Goal: Task Accomplishment & Management: Complete application form

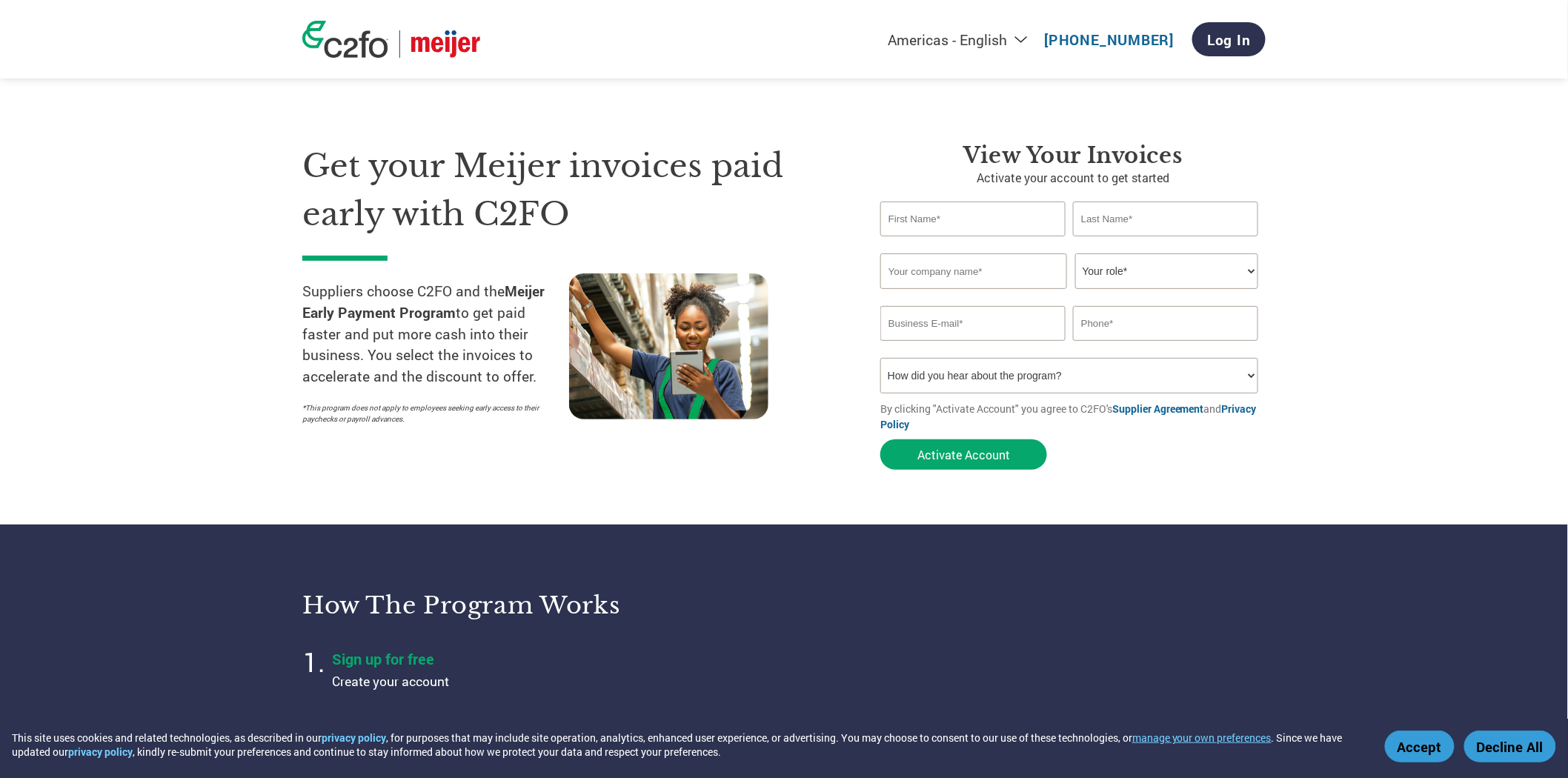
click at [937, 223] on input "text" at bounding box center [973, 218] width 186 height 34
type input "Omi"
click at [1434, 754] on button "Accept" at bounding box center [1419, 747] width 70 height 32
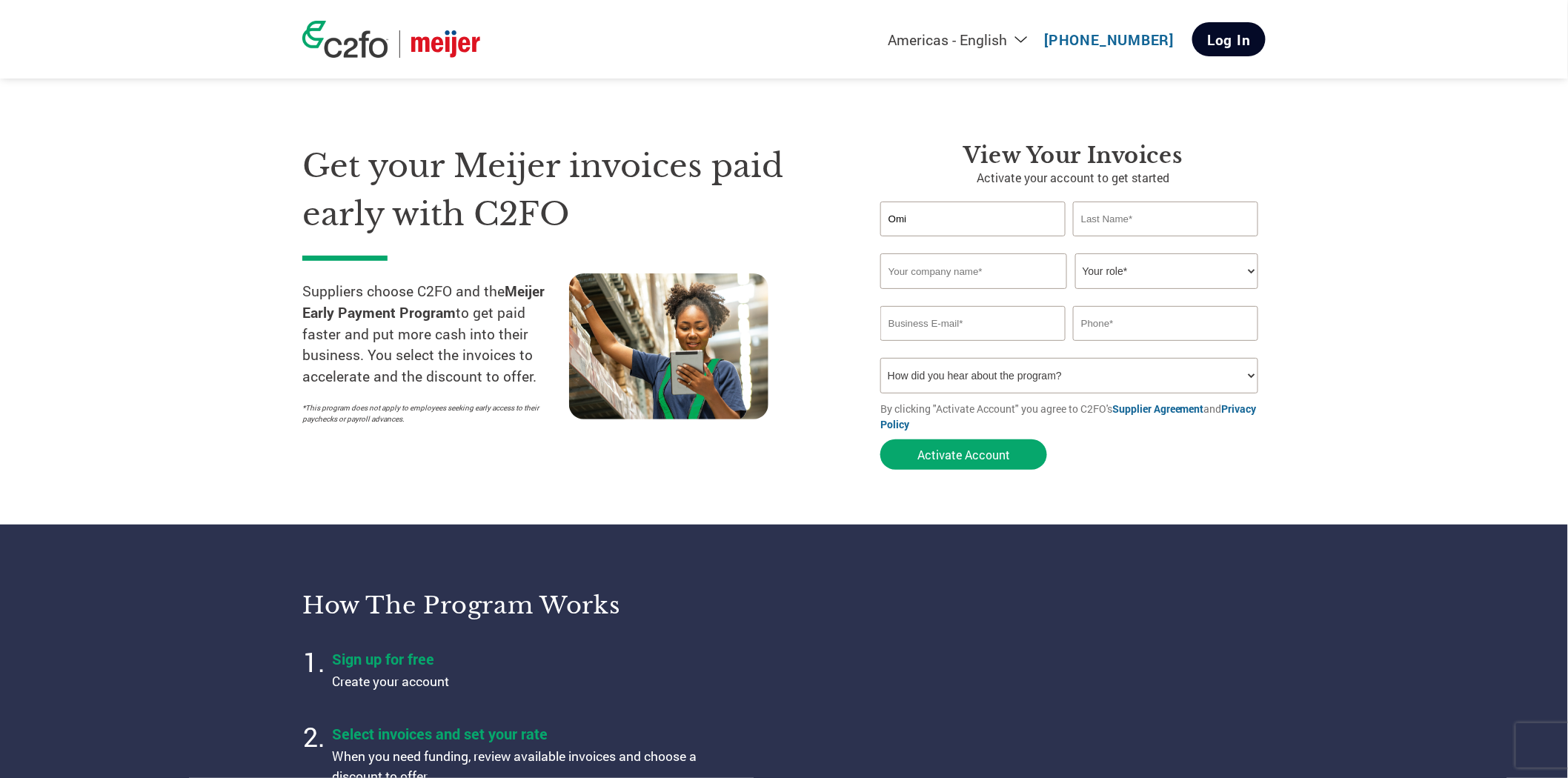
click at [1234, 35] on link "Log In" at bounding box center [1228, 39] width 73 height 34
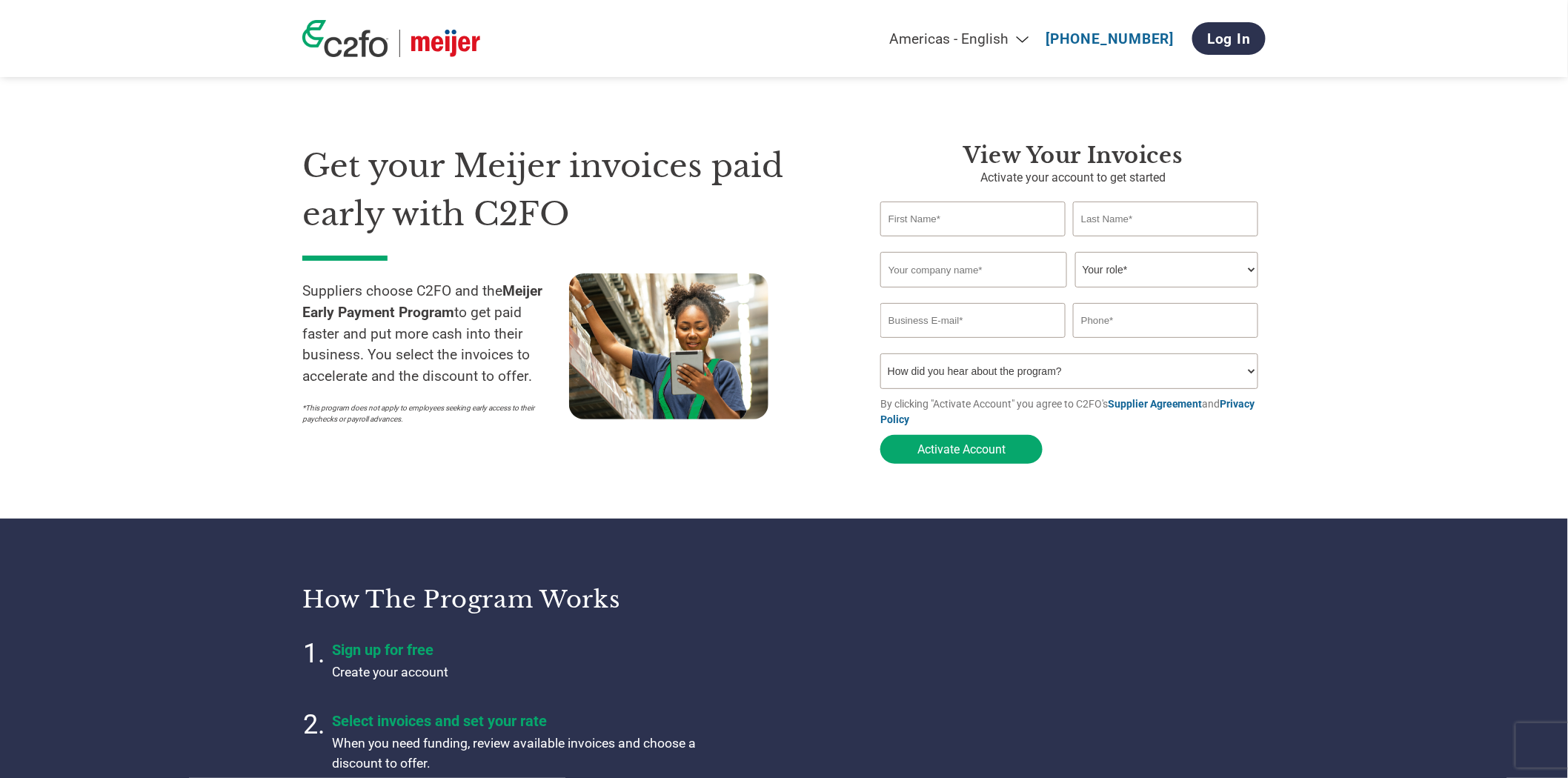
click at [953, 216] on input "text" at bounding box center [973, 218] width 186 height 34
type input "Omid"
type input "Ghobadi"
type input "HyG"
click at [1074, 373] on select "How did you hear about the program? Received a letter Email Social Media Online…" at bounding box center [1069, 371] width 378 height 35
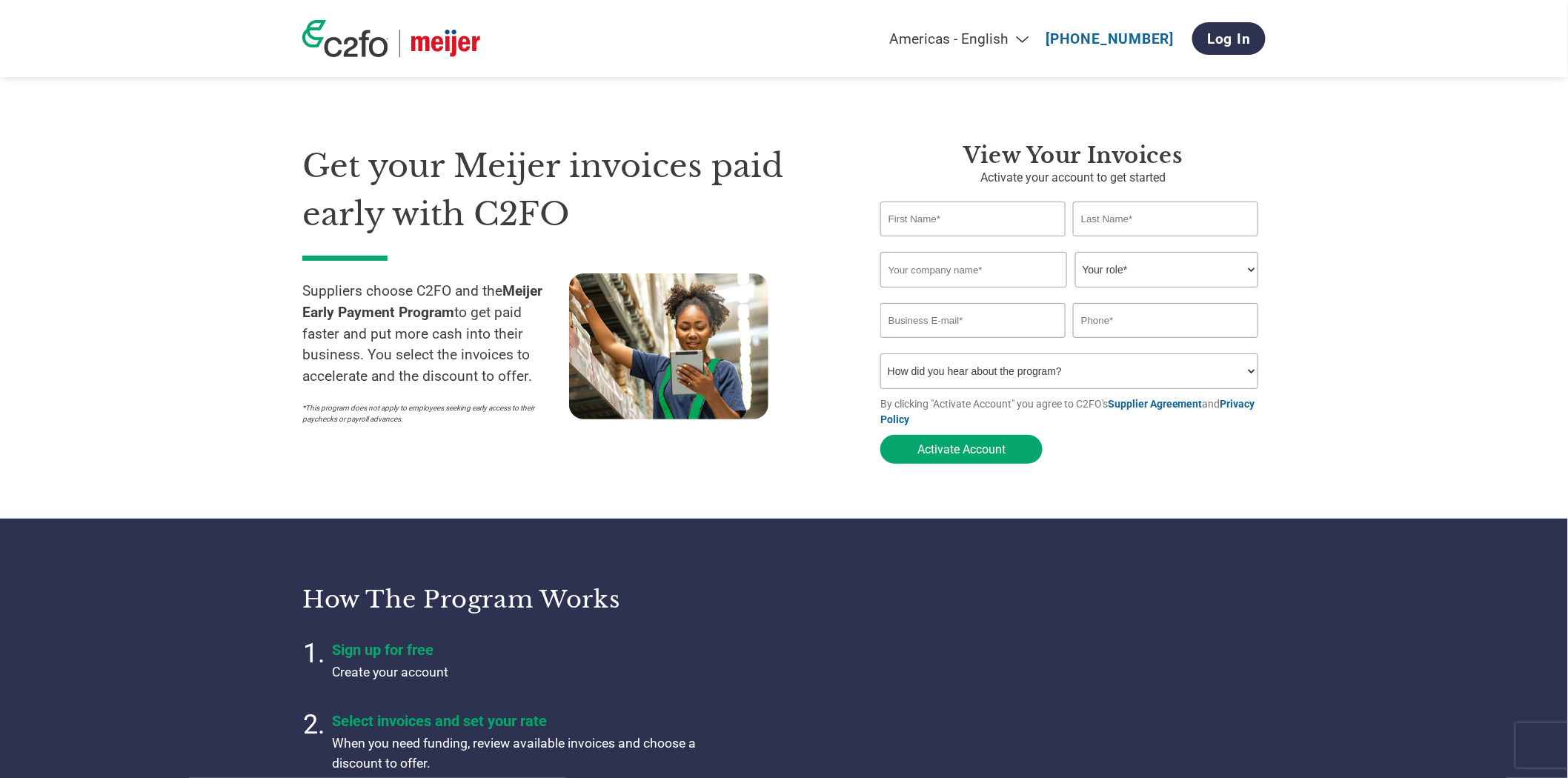
click at [1352, 353] on section "Get your Meijer invoices paid early with C2FO Suppliers choose C2FO and the Mei…" at bounding box center [784, 289] width 1568 height 460
click at [947, 326] on input "email" at bounding box center [973, 320] width 186 height 34
click at [931, 217] on input "text" at bounding box center [973, 218] width 186 height 34
type input "Omid"
type input "Ghobadi"
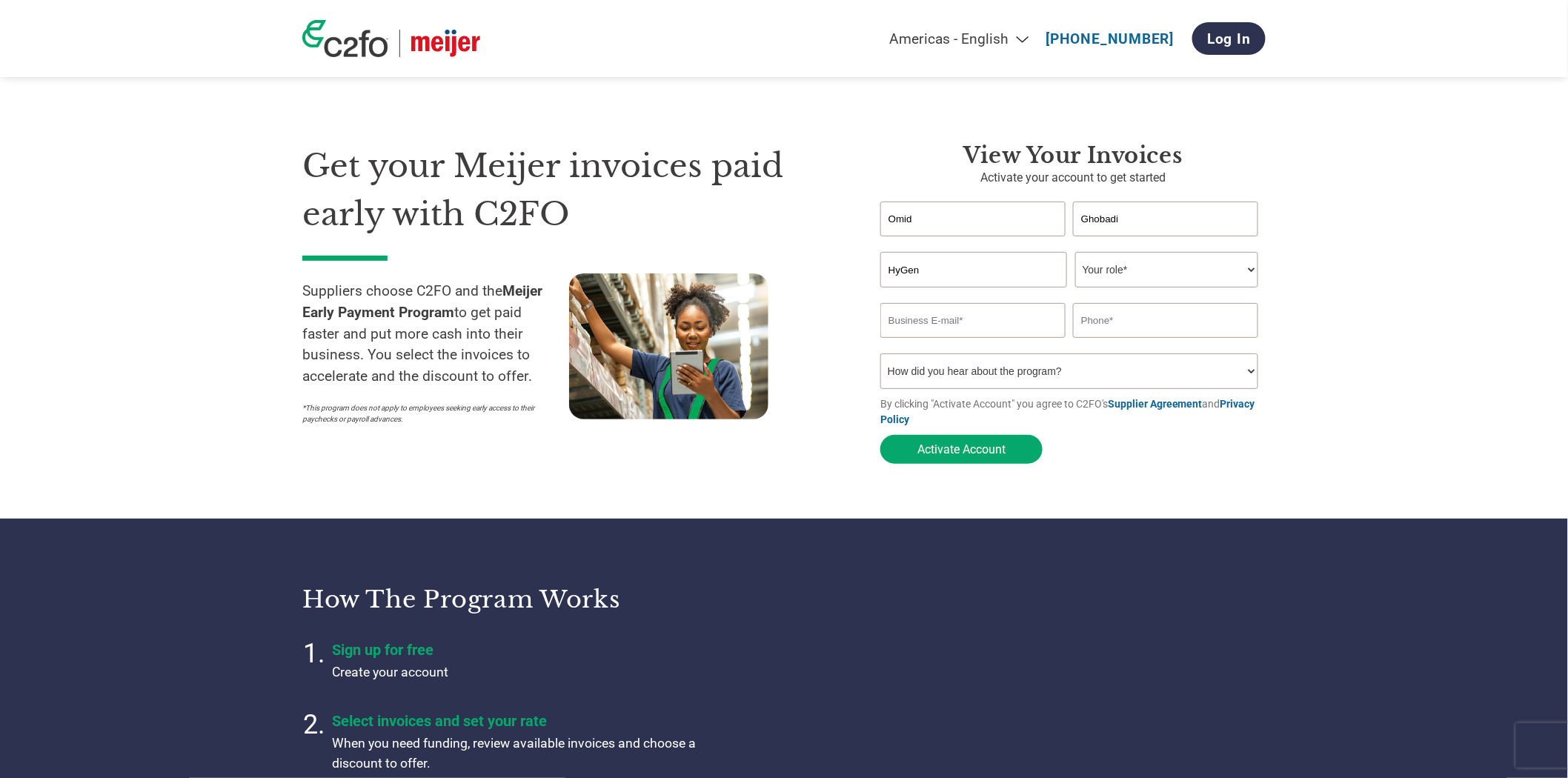
type input "HyGen"
select select "CFO"
type input "oghoba"
type input "[EMAIL_ADDRESS][DOMAIN_NAME]"
type input "8776309198"
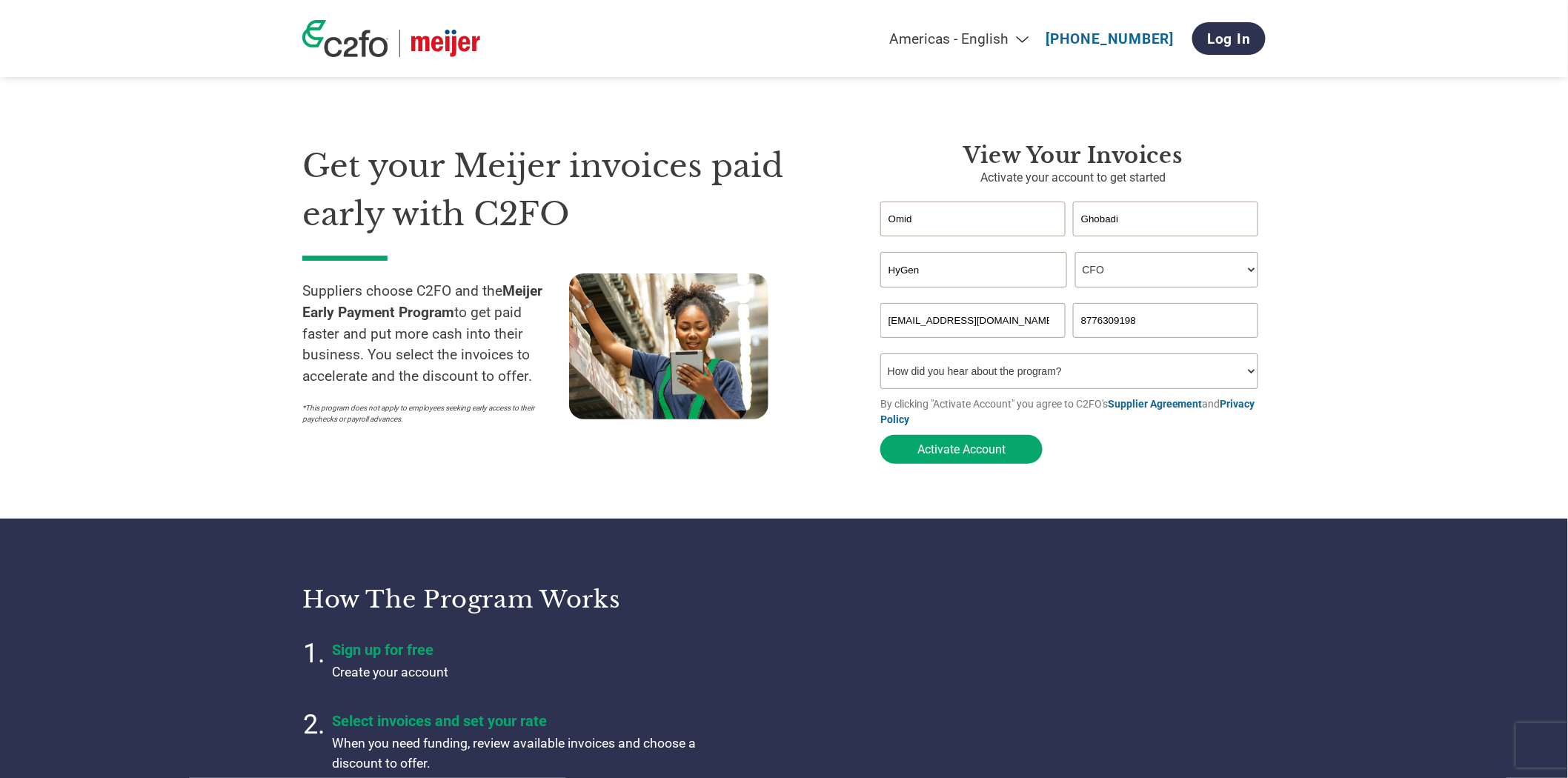
click at [880, 435] on button "Activate Account" at bounding box center [961, 449] width 162 height 29
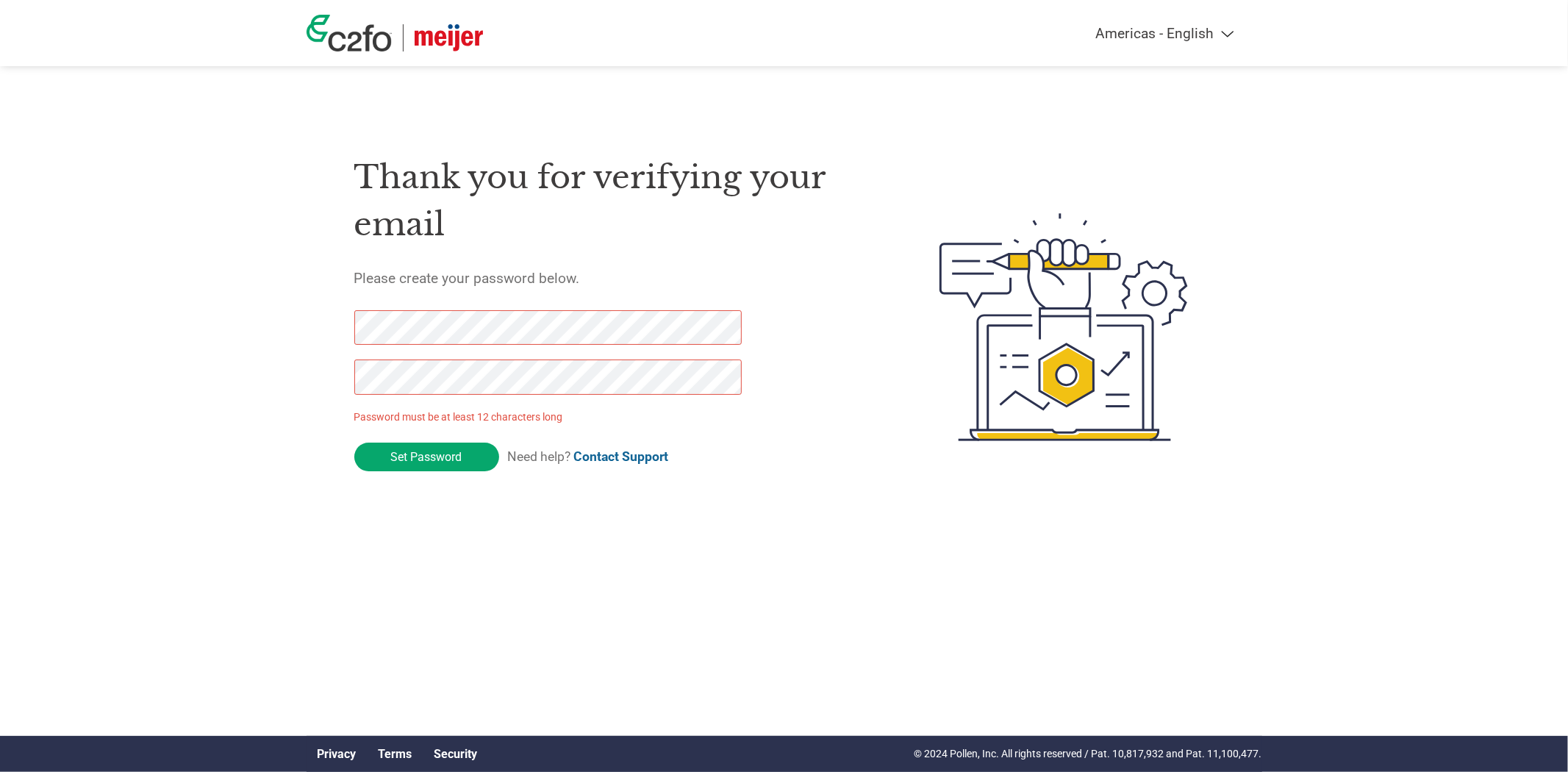
click at [240, 307] on div "Americas - English Américas - Español Américas - Português Amériques - Français…" at bounding box center [784, 268] width 1568 height 537
click at [287, 309] on div "Americas - English Américas - Español Américas - Português Amériques - Français…" at bounding box center [784, 268] width 1568 height 537
click at [427, 459] on input "Set Password" at bounding box center [427, 457] width 145 height 28
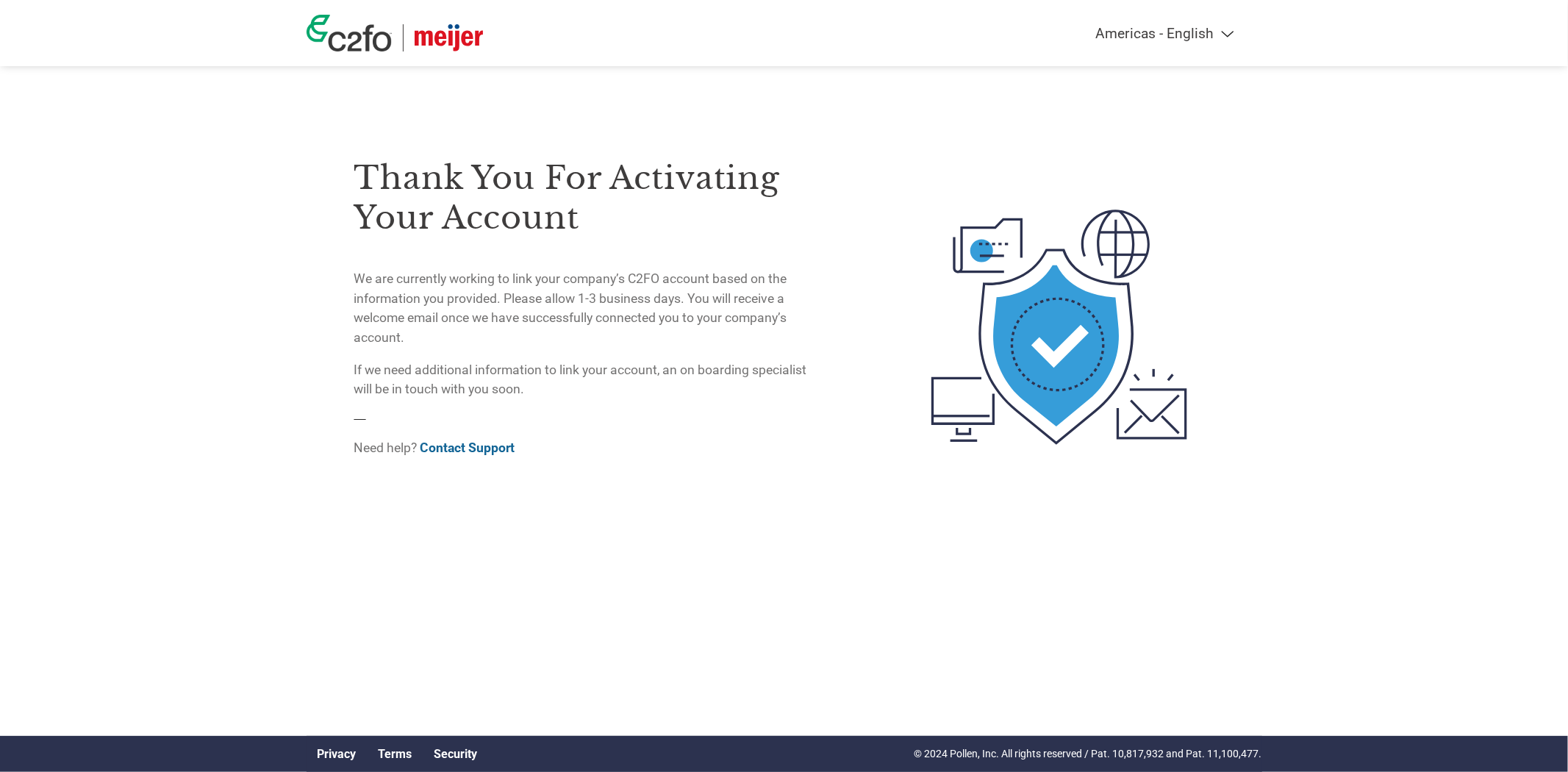
click at [445, 28] on img at bounding box center [449, 38] width 68 height 28
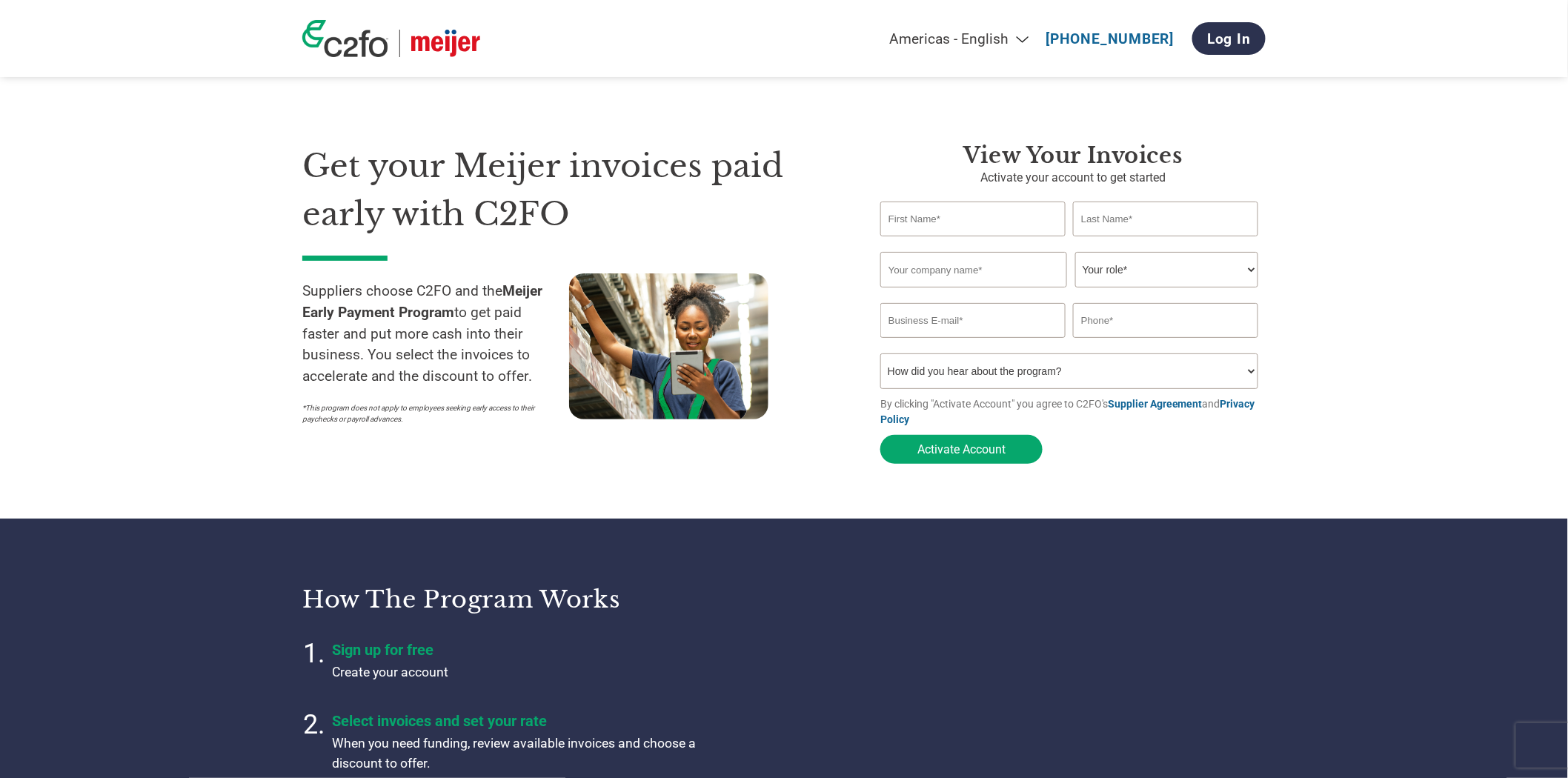
click at [373, 47] on img at bounding box center [345, 39] width 86 height 37
